Goal: Book appointment/travel/reservation

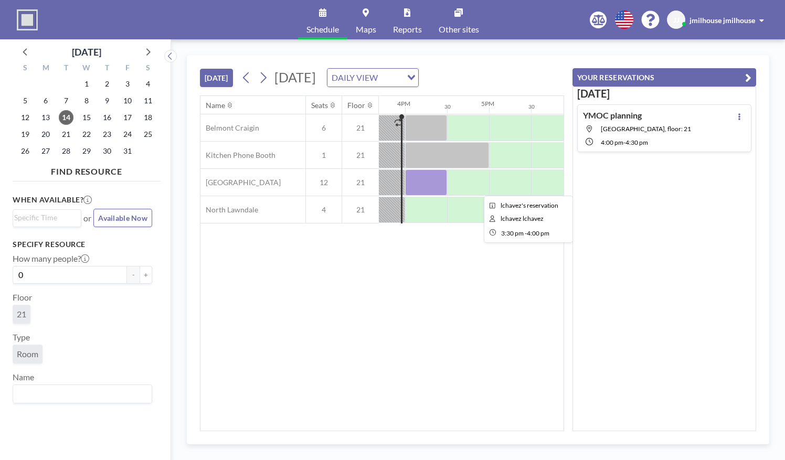
scroll to position [0, 1317]
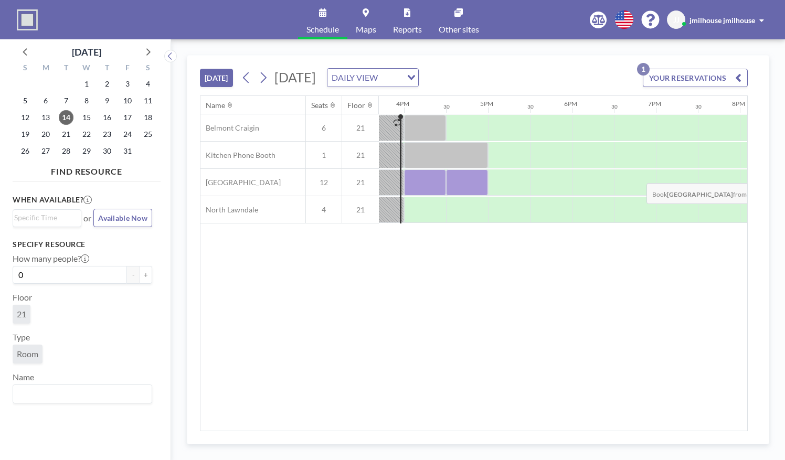
click at [454, 174] on div at bounding box center [467, 182] width 42 height 26
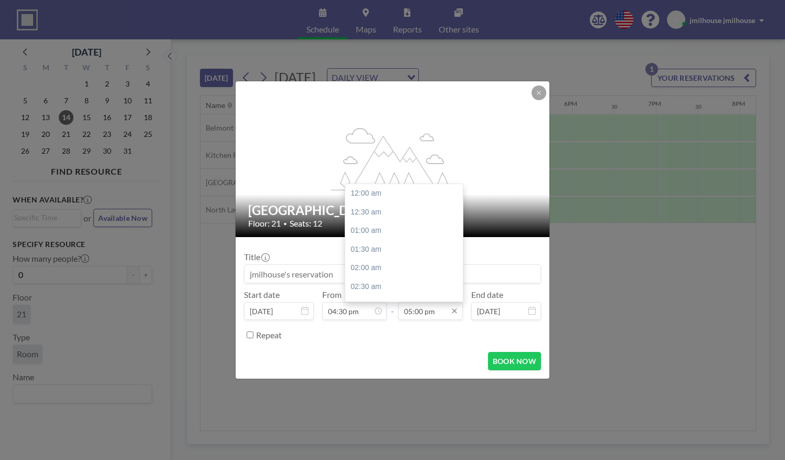
scroll to position [635, 0]
click at [436, 316] on input "05:00 pm" at bounding box center [430, 311] width 65 height 18
click at [382, 217] on div "05:30 pm" at bounding box center [406, 212] width 123 height 19
type input "05:30 pm"
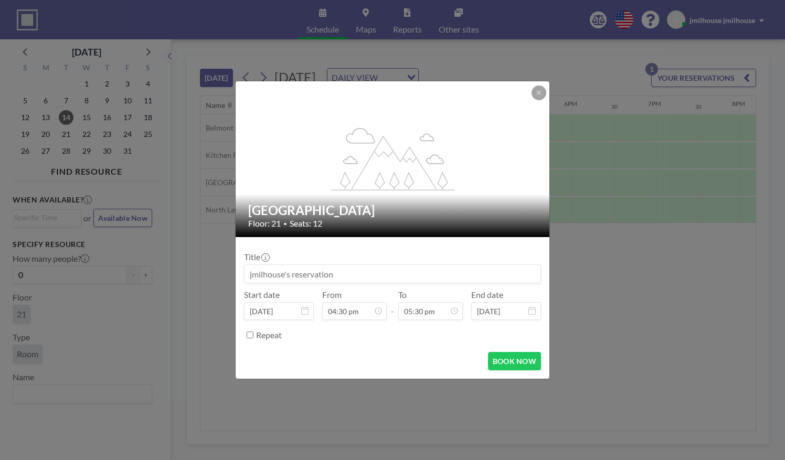
click at [355, 277] on input at bounding box center [392, 274] width 296 height 18
type input "student meeting"
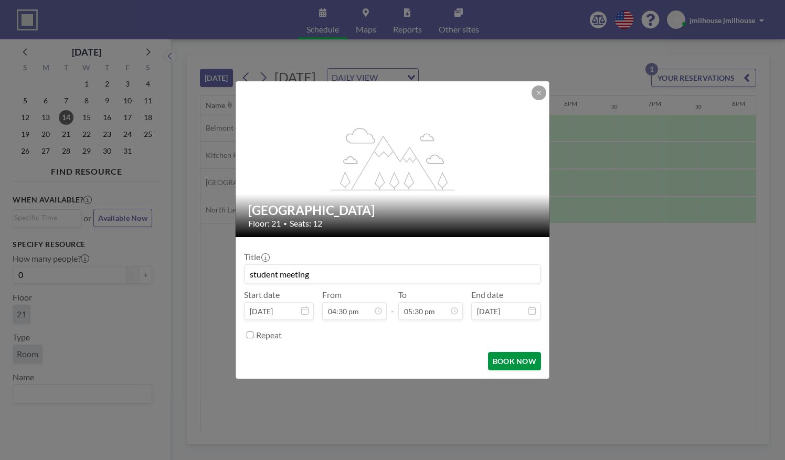
click at [524, 369] on button "BOOK NOW" at bounding box center [514, 361] width 53 height 18
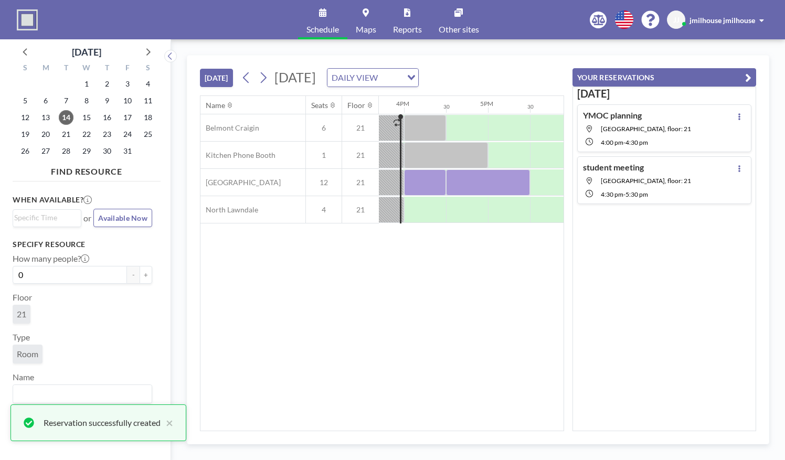
click at [539, 48] on div "[DATE] [DATE] DAILY VIEW Loading... Name Seats Floor 12AM 30 1AM 30 2AM 30 3AM …" at bounding box center [478, 249] width 614 height 421
